Goal: Communication & Community: Answer question/provide support

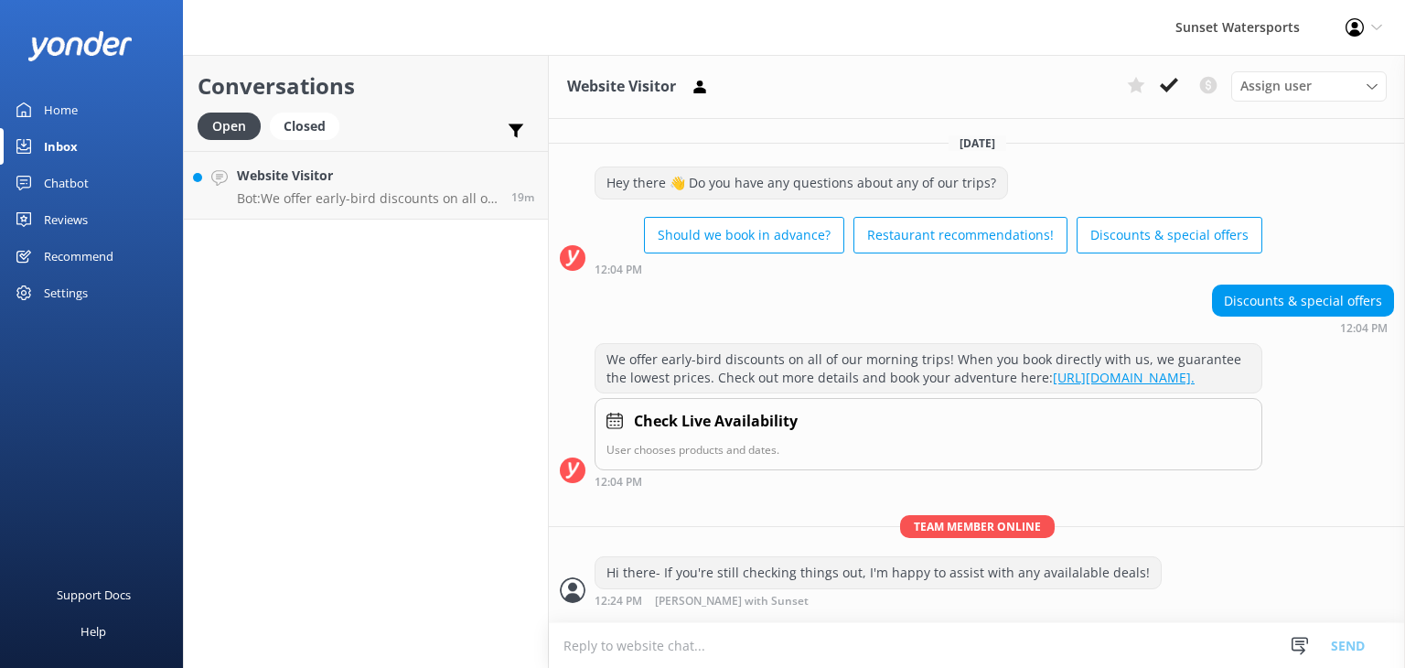
scroll to position [614, 0]
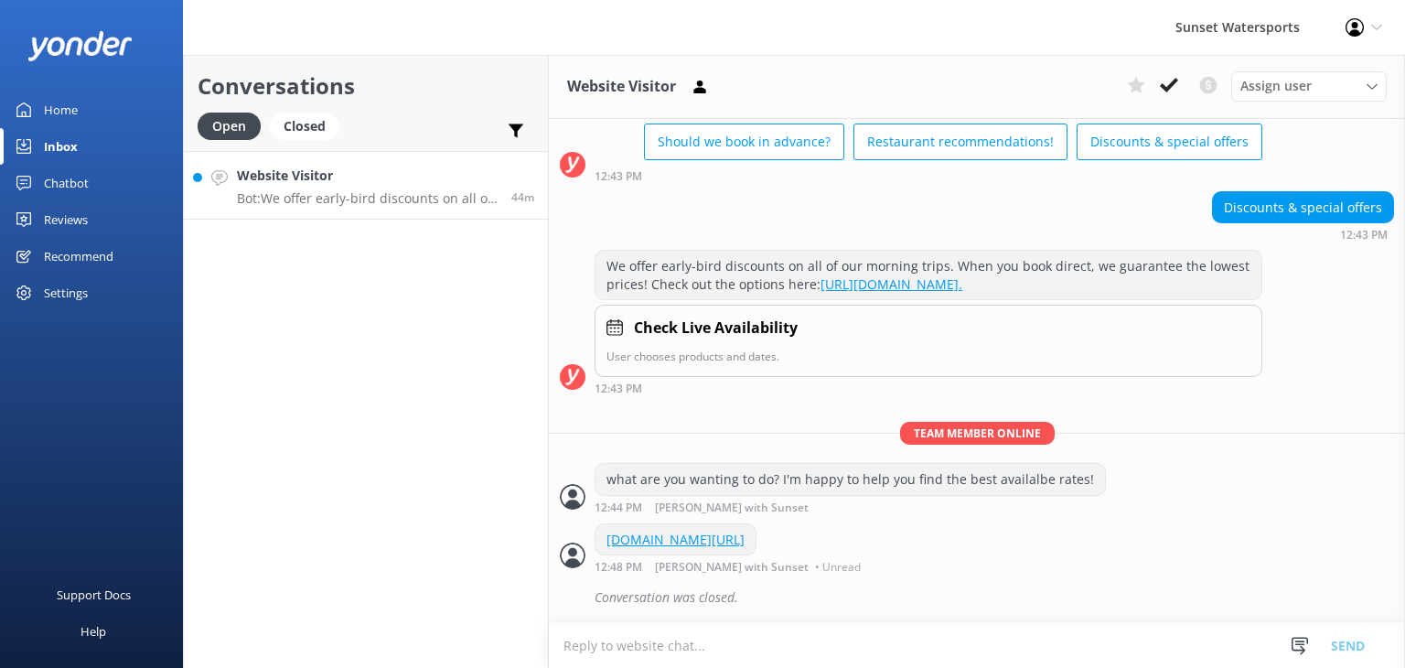
click at [358, 183] on h4 "Website Visitor" at bounding box center [367, 176] width 261 height 20
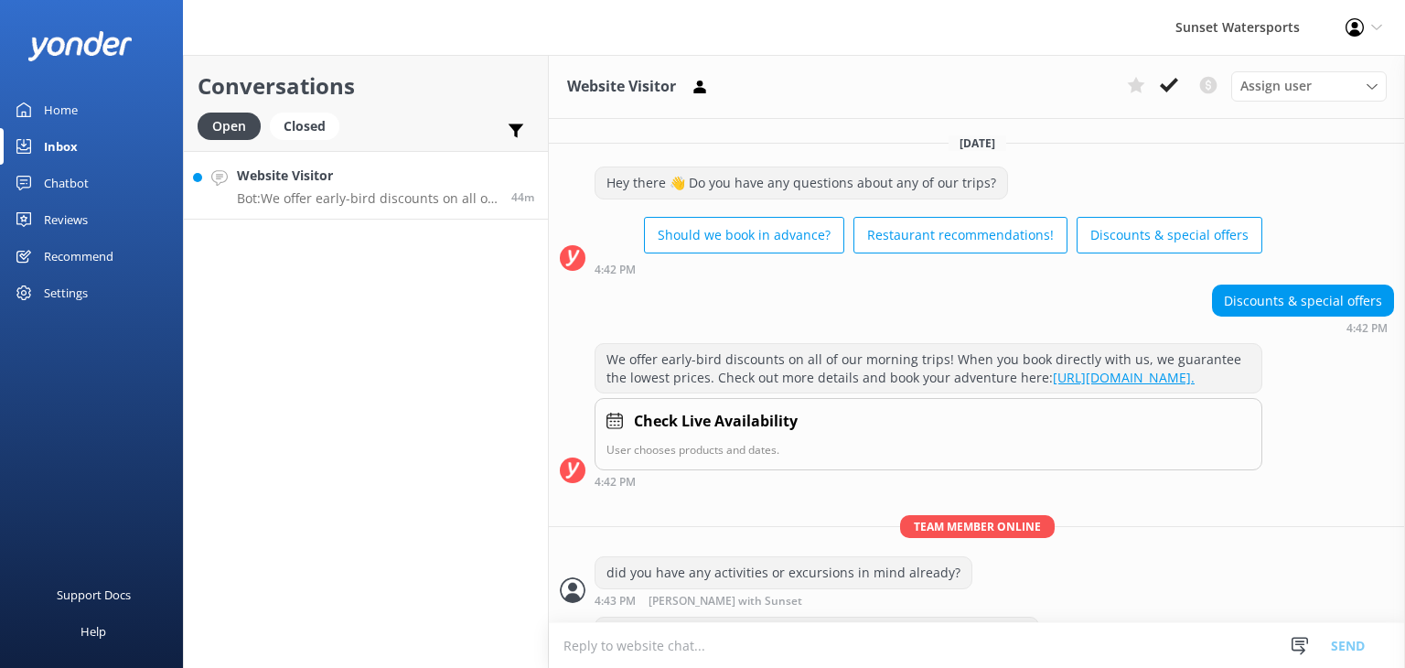
scroll to position [110, 0]
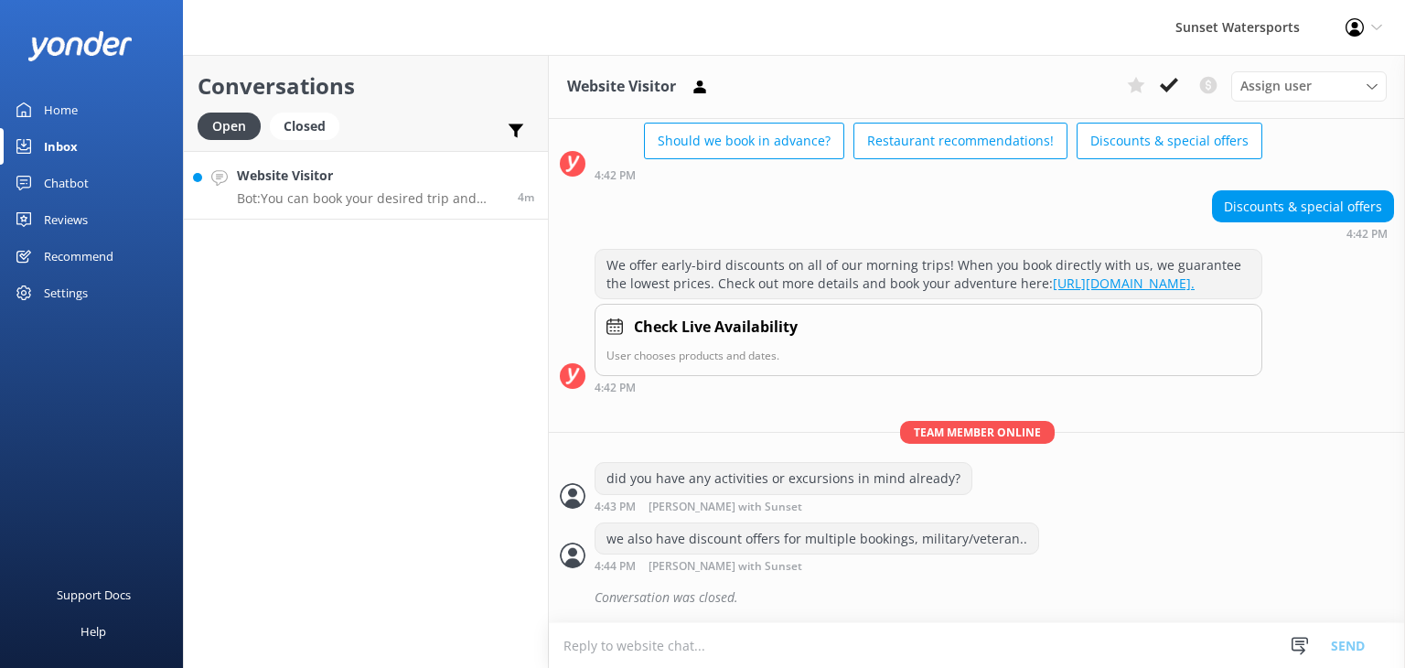
click at [304, 184] on h4 "Website Visitor" at bounding box center [370, 176] width 267 height 20
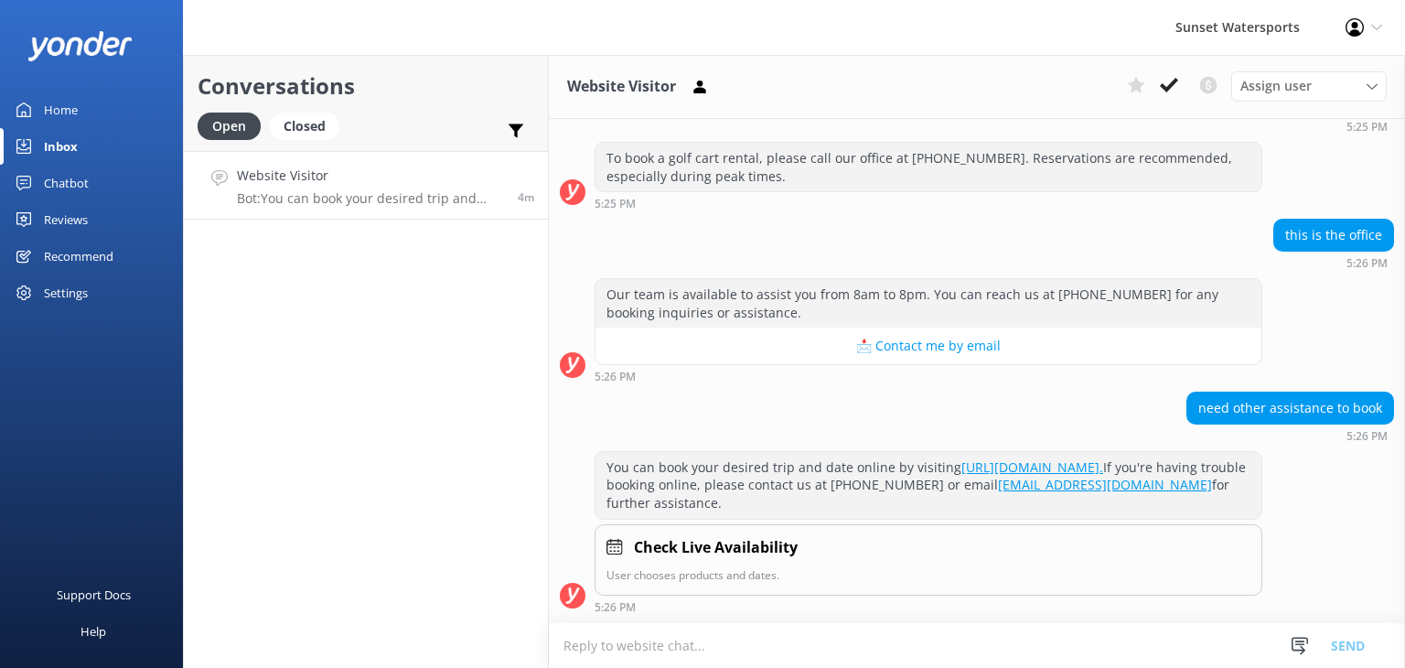
scroll to position [32190, 0]
click at [596, 642] on textarea at bounding box center [977, 645] width 856 height 45
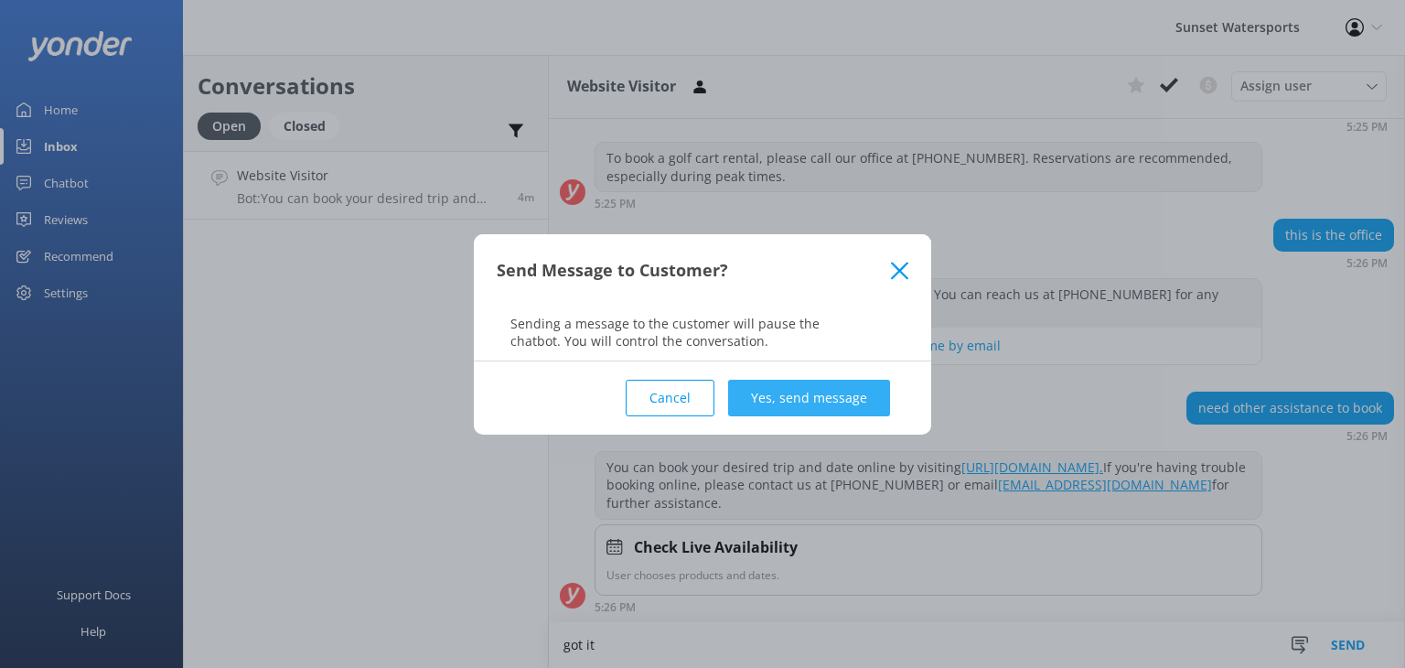
type textarea "got it"
click at [784, 395] on button "Yes, send message" at bounding box center [809, 397] width 162 height 37
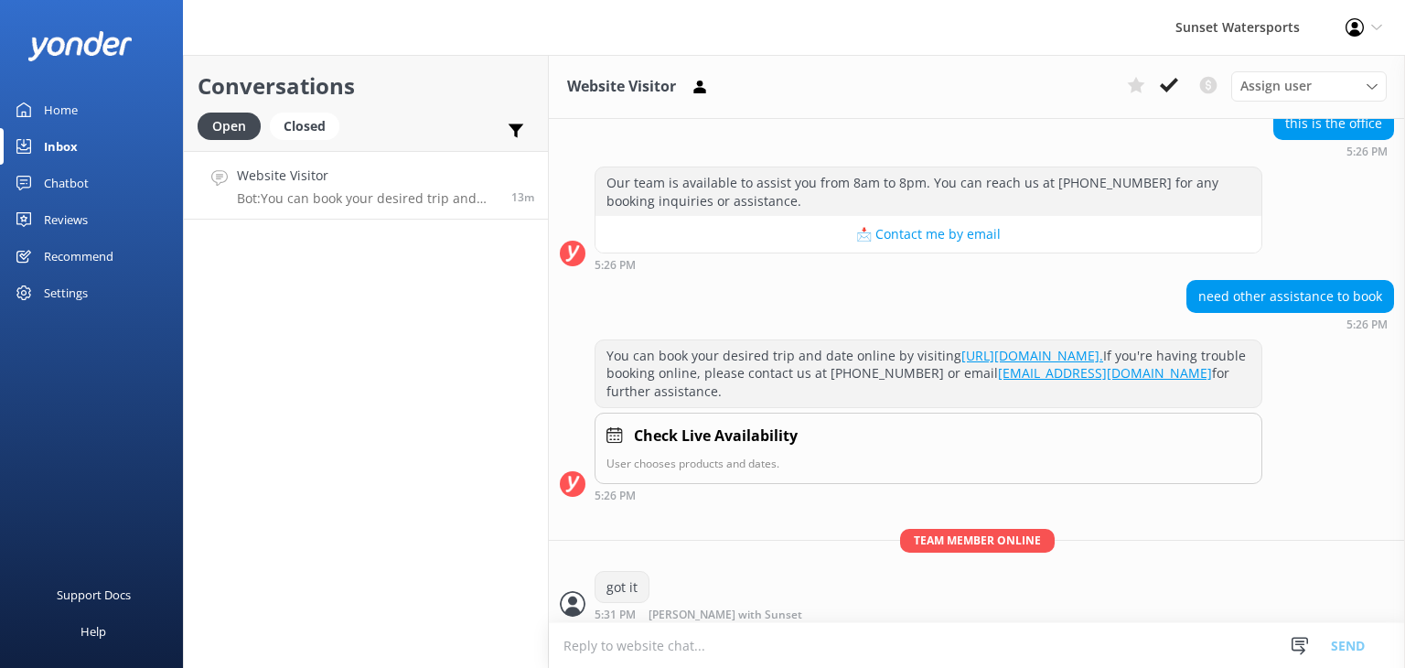
scroll to position [31979, 0]
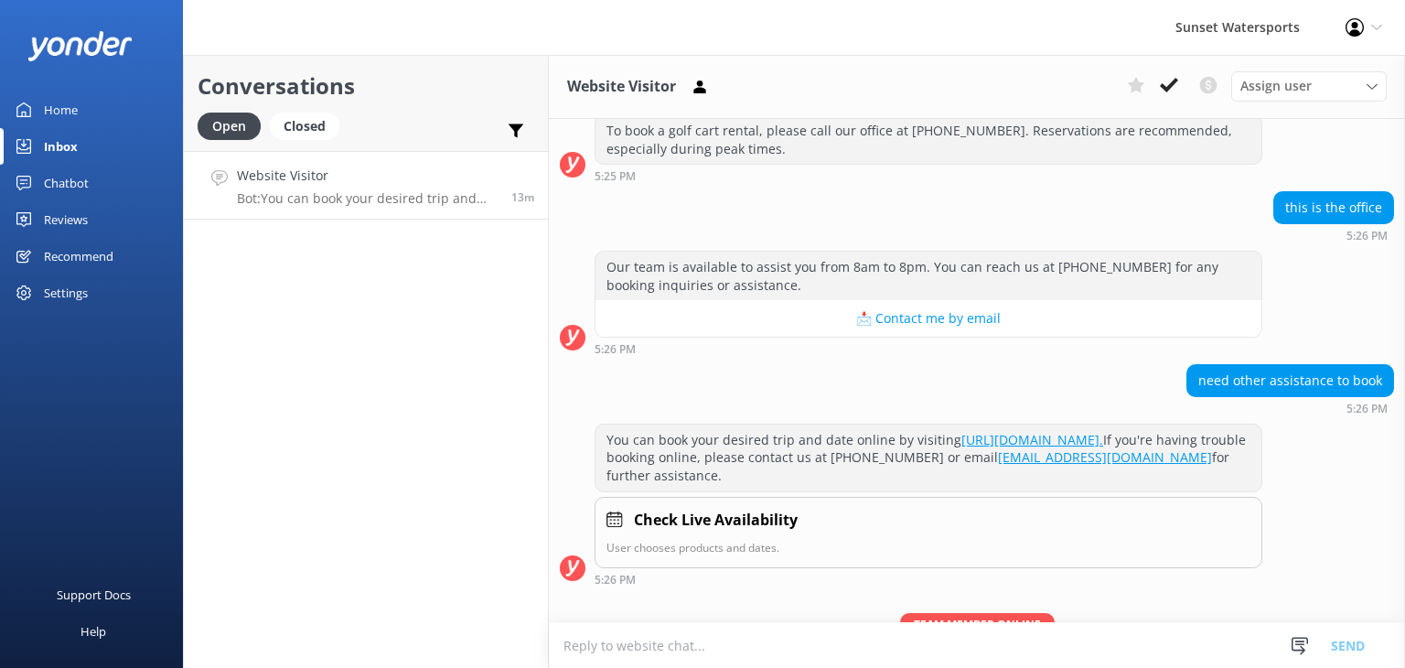
drag, startPoint x: 823, startPoint y: 253, endPoint x: 742, endPoint y: 236, distance: 82.3
